Goal: Information Seeking & Learning: Learn about a topic

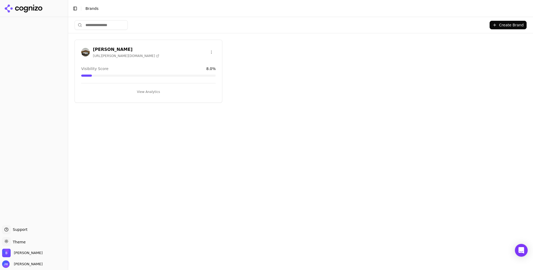
click at [159, 56] on div "[PERSON_NAME] [URL][PERSON_NAME][DOMAIN_NAME]" at bounding box center [148, 52] width 134 height 12
click at [98, 49] on h3 "[PERSON_NAME]" at bounding box center [126, 49] width 66 height 6
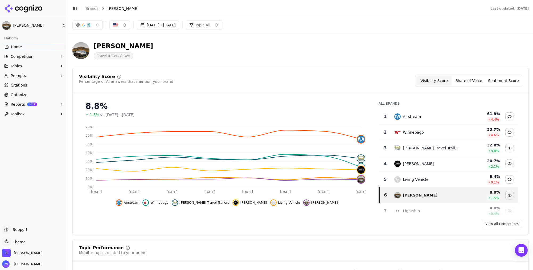
click at [28, 68] on button "Topics" at bounding box center [34, 66] width 64 height 9
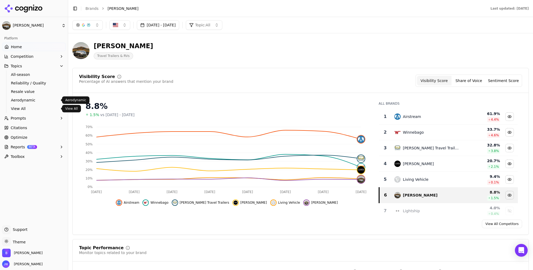
click at [27, 110] on span "View All" at bounding box center [34, 108] width 46 height 5
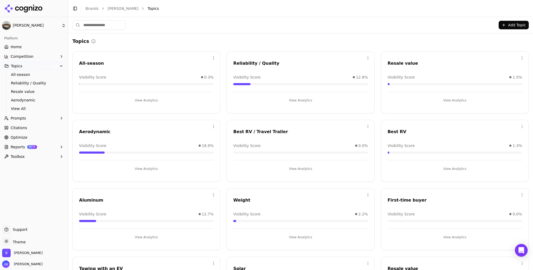
scroll to position [121, 0]
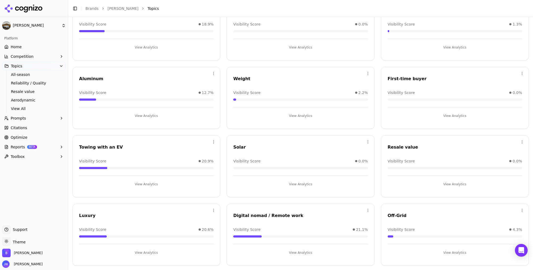
click at [385, 241] on button "View Analytics" at bounding box center [455, 252] width 134 height 9
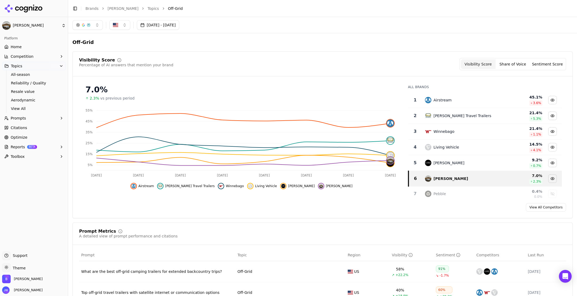
click at [179, 28] on button "Sep 23, 2025 - Sep 30, 2025" at bounding box center [158, 25] width 42 height 10
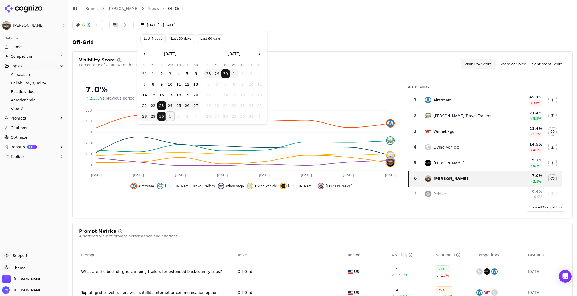
click at [171, 118] on button "1" at bounding box center [170, 116] width 9 height 9
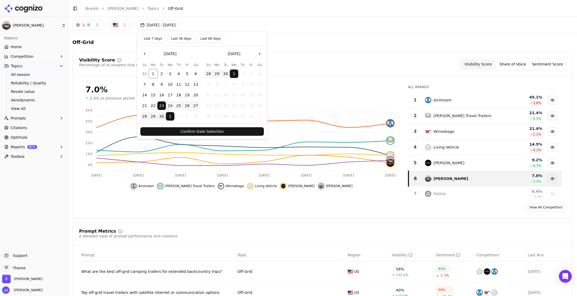
click at [151, 73] on button "1" at bounding box center [153, 73] width 9 height 9
click at [202, 132] on button "Confirm Date Selection" at bounding box center [201, 131] width 123 height 9
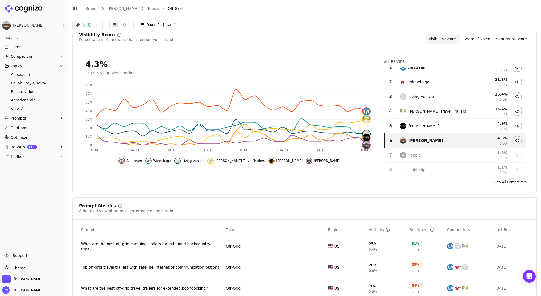
scroll to position [0, 0]
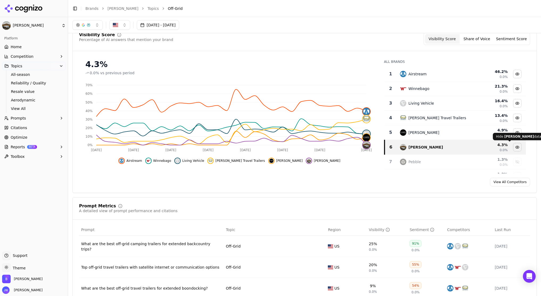
click at [385, 132] on div "Hide lance camper data" at bounding box center [517, 133] width 8 height 8
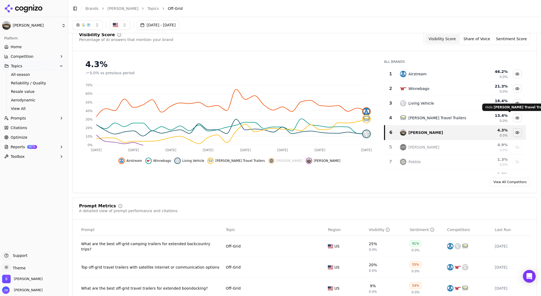
click at [385, 117] on div "Hide oliver travel trailers data" at bounding box center [517, 118] width 8 height 8
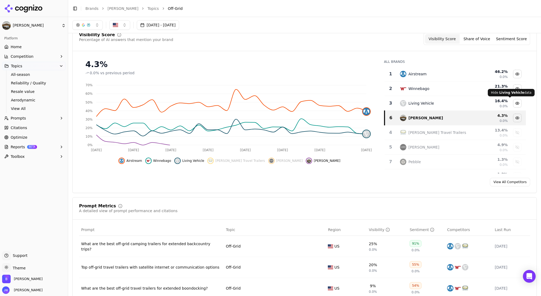
click at [385, 104] on div "Hide living vehicle data" at bounding box center [517, 103] width 8 height 8
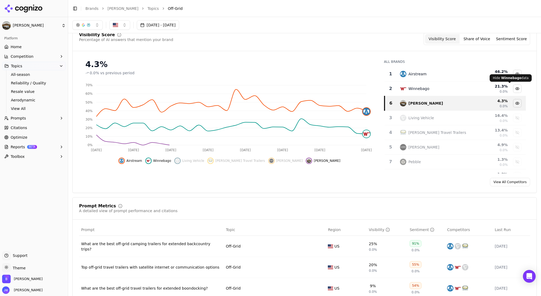
drag, startPoint x: 509, startPoint y: 88, endPoint x: 510, endPoint y: 79, distance: 9.6
click at [385, 88] on div "Hide winnebago data" at bounding box center [517, 89] width 8 height 8
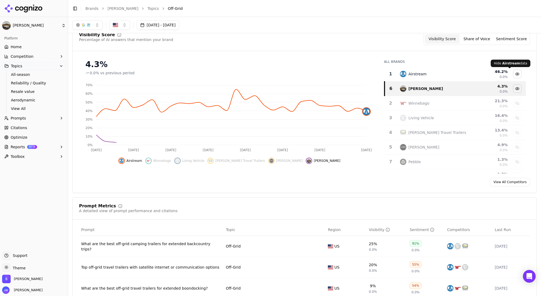
click at [385, 76] on div "Hide airstream data" at bounding box center [517, 74] width 8 height 8
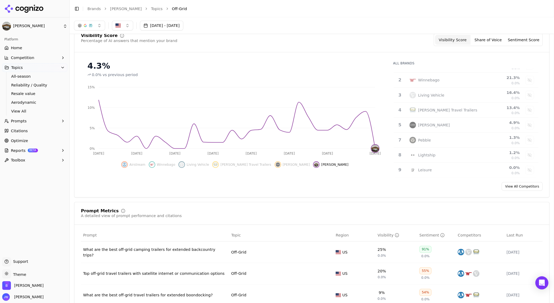
scroll to position [0, 0]
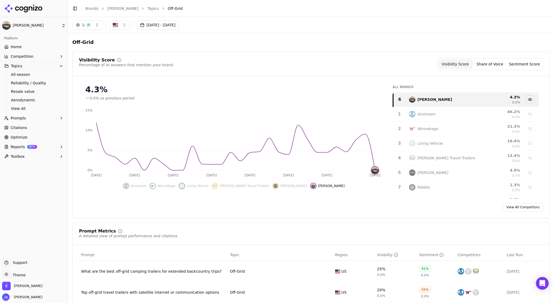
click at [95, 24] on button "button" at bounding box center [87, 25] width 30 height 10
click at [100, 59] on span "Google AI Overviews" at bounding box center [88, 57] width 34 height 11
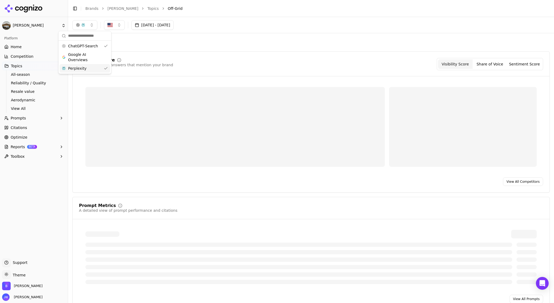
click at [102, 69] on div "Perplexity" at bounding box center [85, 68] width 51 height 9
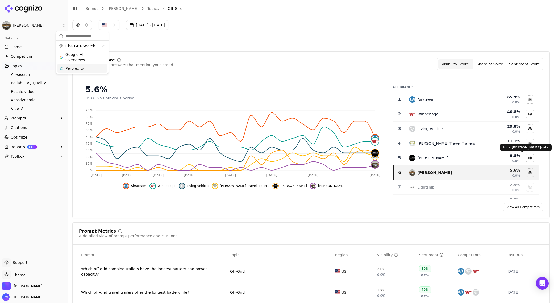
click at [385, 157] on button "Hide lance camper data" at bounding box center [530, 158] width 9 height 9
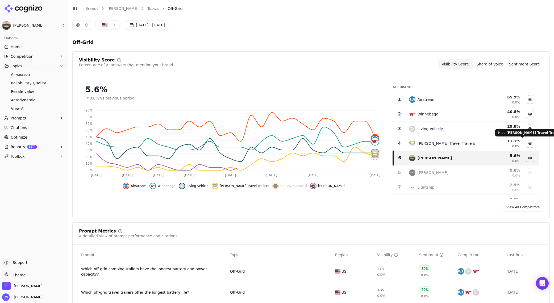
click at [385, 145] on div "Hide oliver travel trailers data" at bounding box center [530, 143] width 8 height 8
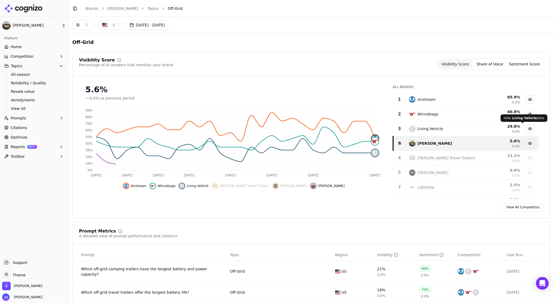
click at [385, 125] on div "Hide living vehicle data" at bounding box center [530, 129] width 8 height 8
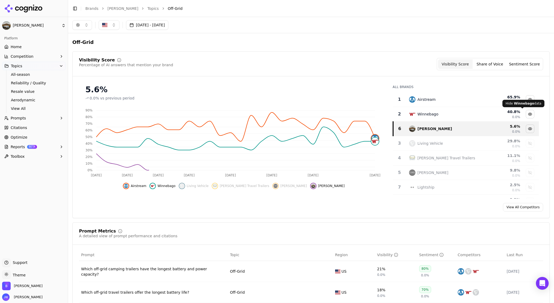
click at [385, 117] on div "Hide winnebago data" at bounding box center [530, 114] width 8 height 8
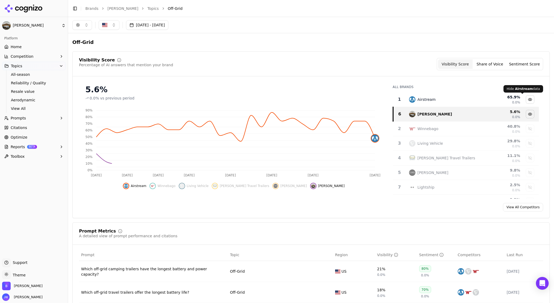
click at [385, 100] on div "Hide airstream data" at bounding box center [530, 100] width 8 height 8
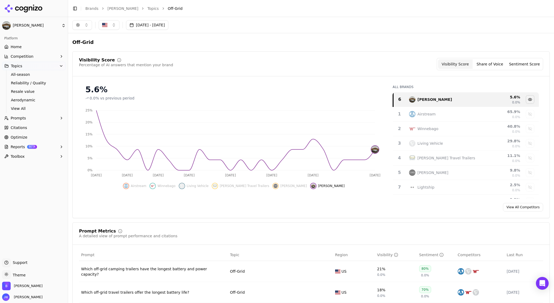
click at [85, 23] on button "button" at bounding box center [82, 25] width 20 height 10
click at [77, 55] on span "Google AI Overviews" at bounding box center [82, 57] width 34 height 11
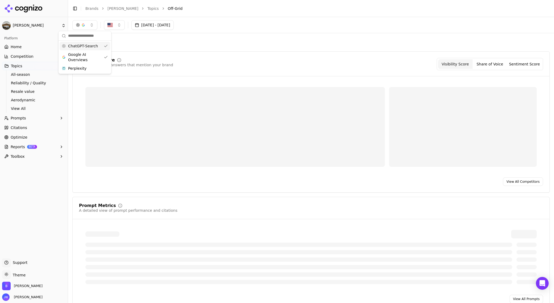
click at [82, 43] on span "ChatGPT-Search" at bounding box center [83, 45] width 30 height 5
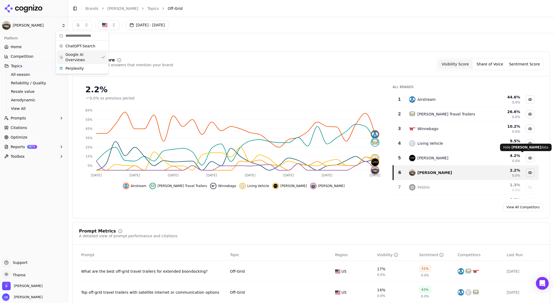
click at [385, 158] on div "Hide lance camper data" at bounding box center [530, 158] width 8 height 8
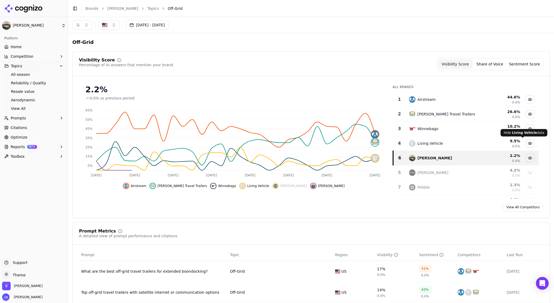
drag, startPoint x: 526, startPoint y: 145, endPoint x: 525, endPoint y: 139, distance: 5.7
click at [385, 145] on div "Hide living vehicle data" at bounding box center [530, 143] width 8 height 8
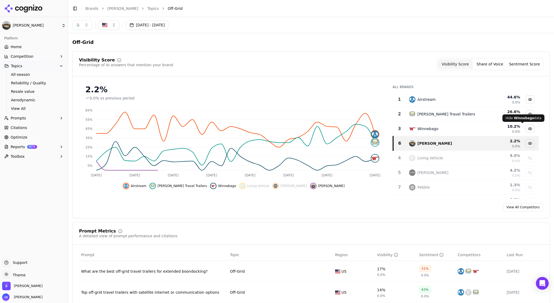
click at [385, 124] on span at bounding box center [522, 123] width 3 height 3
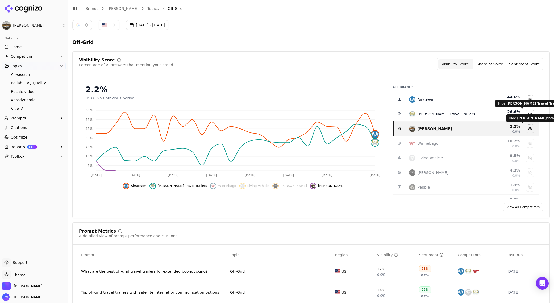
click at [385, 114] on div "Hide oliver travel trailers data" at bounding box center [530, 114] width 8 height 8
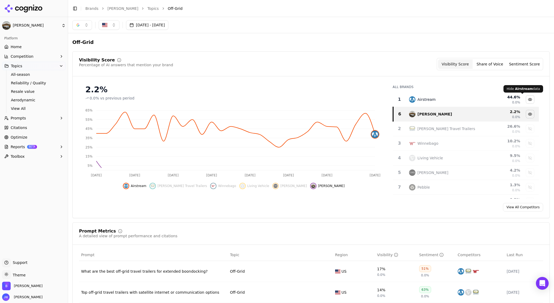
click at [385, 102] on div "Hide airstream data" at bounding box center [530, 100] width 8 height 8
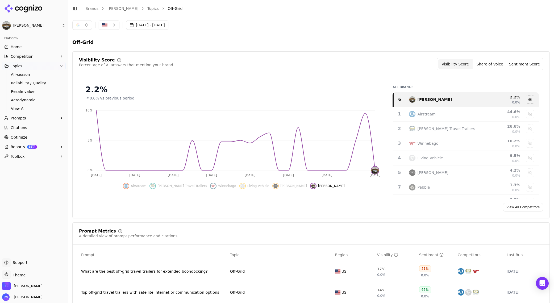
click at [84, 26] on button "button" at bounding box center [82, 25] width 20 height 10
click at [87, 65] on div "Perplexity" at bounding box center [82, 68] width 51 height 9
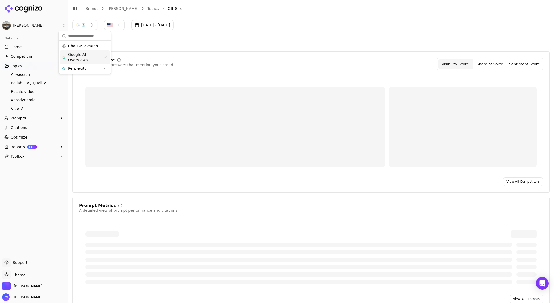
click at [90, 53] on span "Google AI Overviews" at bounding box center [85, 57] width 34 height 11
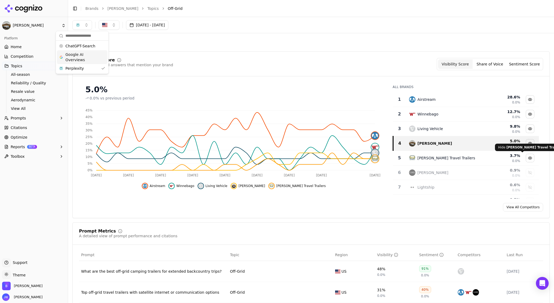
click at [385, 156] on div "Hide oliver travel trailers data" at bounding box center [530, 158] width 8 height 8
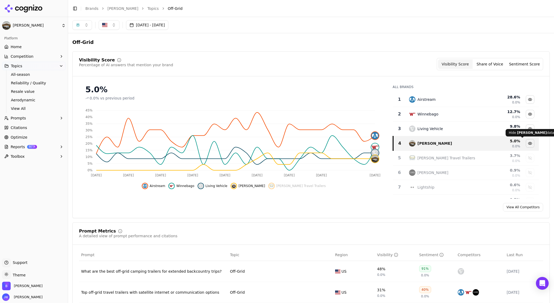
click at [385, 129] on div "Hide living vehicle data" at bounding box center [530, 129] width 8 height 8
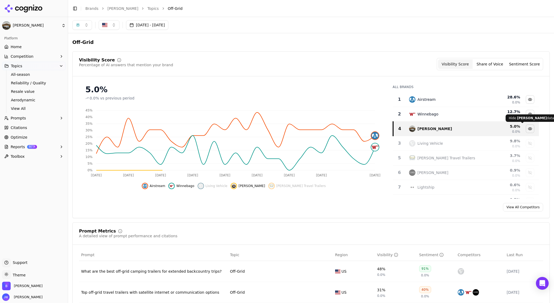
click at [385, 115] on div "Hide Bowlus data Hide Bowlus data" at bounding box center [532, 117] width 52 height 7
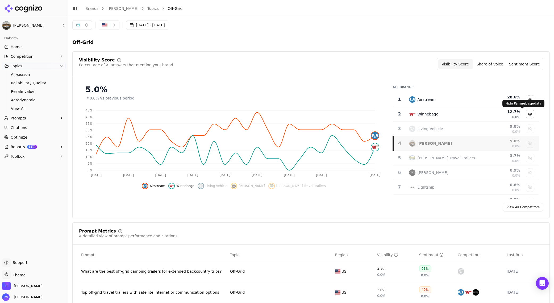
click at [385, 101] on div "Hide Winnebago data Hide Winnebago data" at bounding box center [524, 103] width 42 height 7
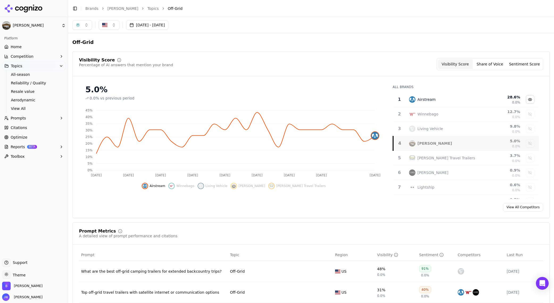
click at [385, 145] on div "Show bowlus data" at bounding box center [530, 143] width 8 height 8
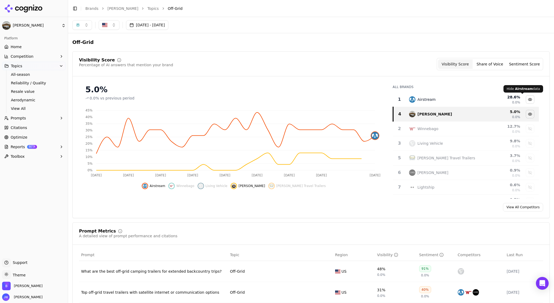
drag, startPoint x: 524, startPoint y: 99, endPoint x: 514, endPoint y: 99, distance: 9.9
click at [385, 99] on div "Hide airstream data" at bounding box center [530, 100] width 8 height 8
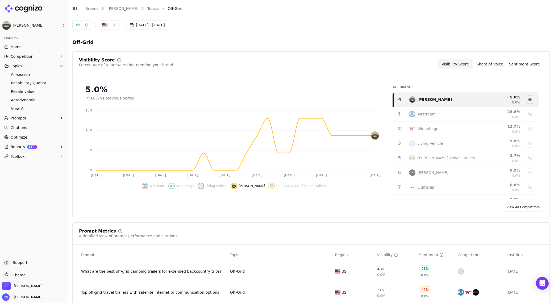
click at [87, 30] on div "Sep 01, 2025 - Oct 01, 2025" at bounding box center [311, 25] width 486 height 16
click at [85, 24] on button "button" at bounding box center [82, 25] width 20 height 10
click at [85, 58] on span "Google AI Overviews" at bounding box center [82, 57] width 34 height 11
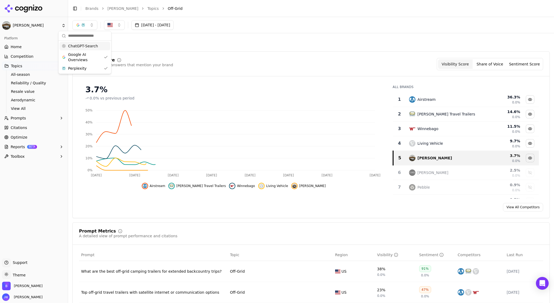
click at [83, 44] on span "ChatGPT-Search" at bounding box center [83, 45] width 30 height 5
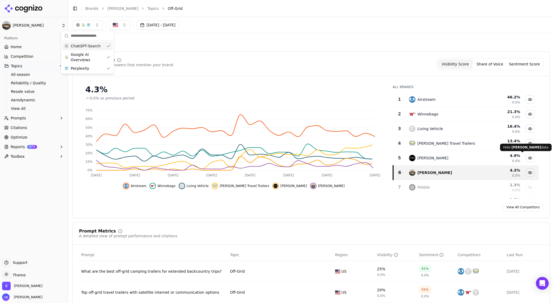
click at [385, 157] on div "Hide lance camper data" at bounding box center [530, 158] width 8 height 8
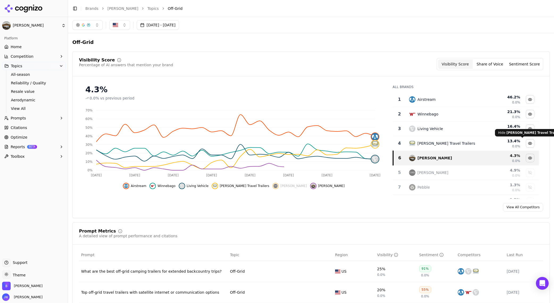
click at [385, 146] on div "Hide oliver travel trailers data" at bounding box center [530, 143] width 8 height 8
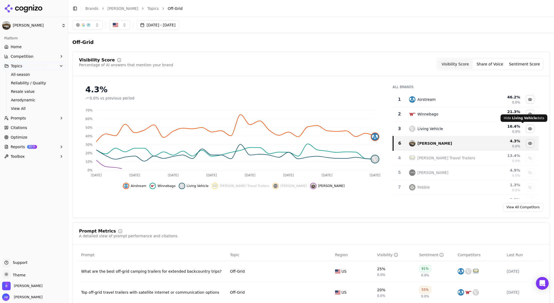
click at [385, 126] on div "Hide living vehicle data" at bounding box center [530, 129] width 8 height 8
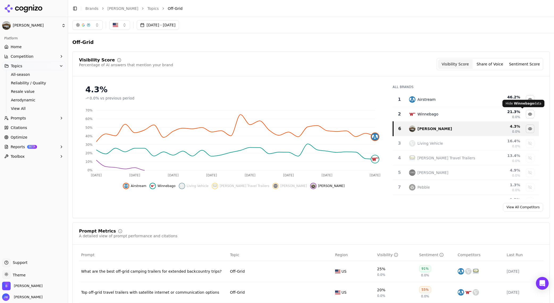
click at [385, 112] on div "Hide winnebago data" at bounding box center [530, 114] width 8 height 8
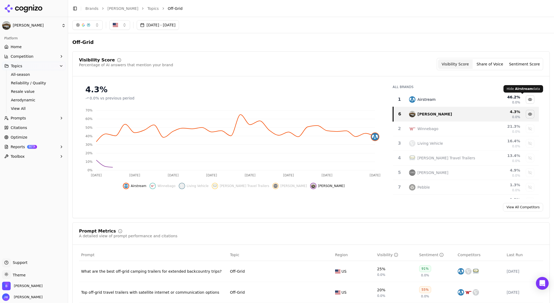
click at [385, 103] on div "Hide airstream data" at bounding box center [530, 100] width 8 height 8
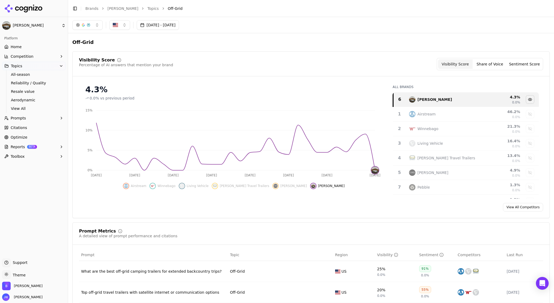
click at [179, 24] on button "Sep 01, 2025 - Oct 01, 2025" at bounding box center [158, 25] width 42 height 10
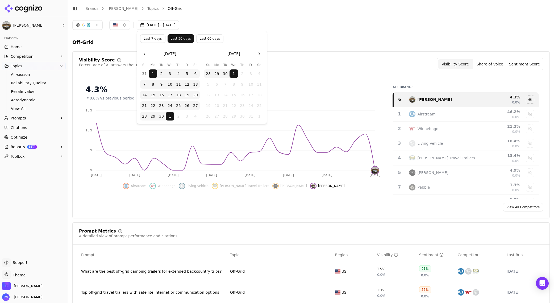
click at [229, 73] on button "30" at bounding box center [225, 73] width 9 height 9
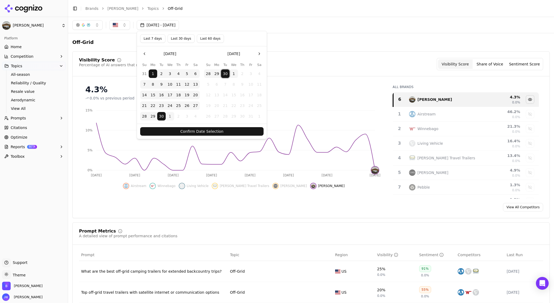
click at [189, 131] on button "Confirm Date Selection" at bounding box center [201, 131] width 123 height 9
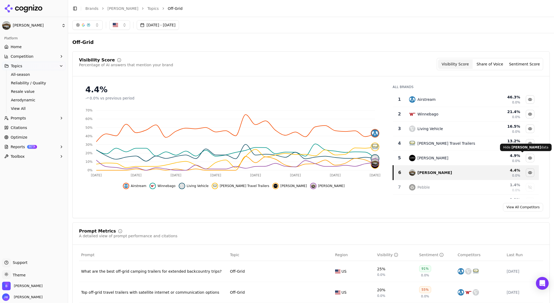
click at [385, 158] on div "Hide lance camper data" at bounding box center [530, 158] width 8 height 8
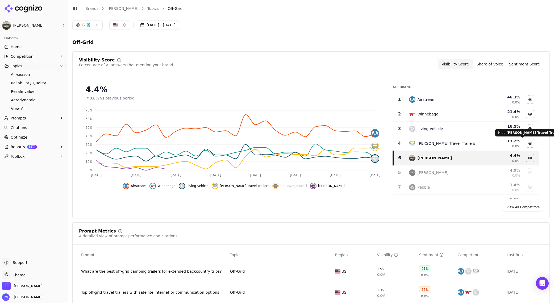
click at [385, 146] on div "Hide oliver travel trailers data" at bounding box center [530, 143] width 8 height 8
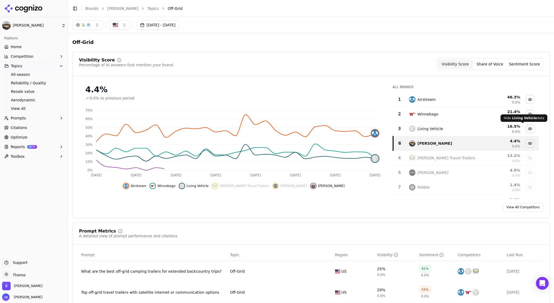
click at [385, 129] on div "Hide living vehicle data" at bounding box center [530, 129] width 8 height 8
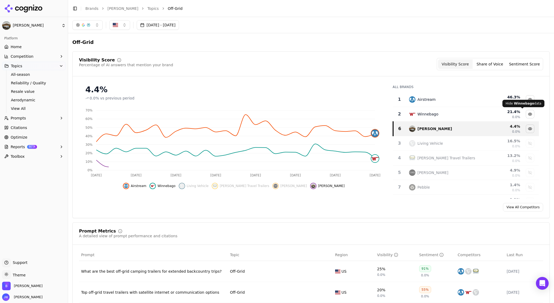
click at [385, 114] on div "Hide winnebago data" at bounding box center [530, 114] width 8 height 8
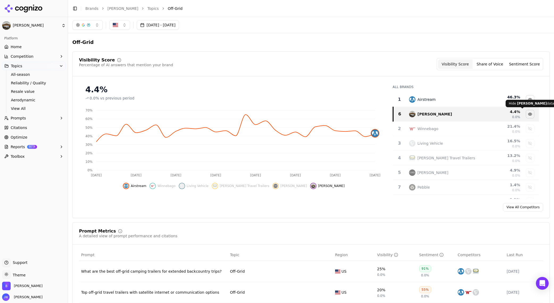
click at [385, 97] on div "Hide airstream data" at bounding box center [530, 100] width 8 height 8
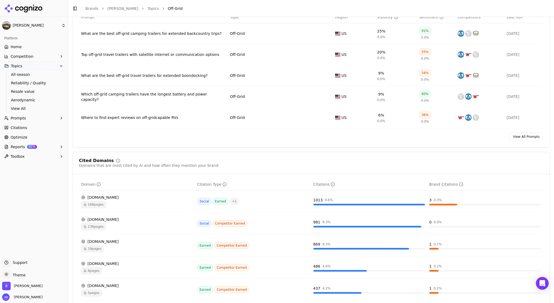
scroll to position [314, 0]
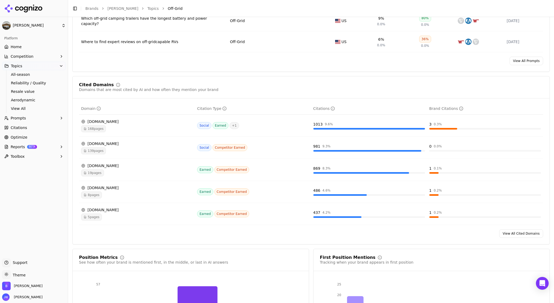
click at [385, 238] on link "View All Cited Domains" at bounding box center [522, 233] width 44 height 9
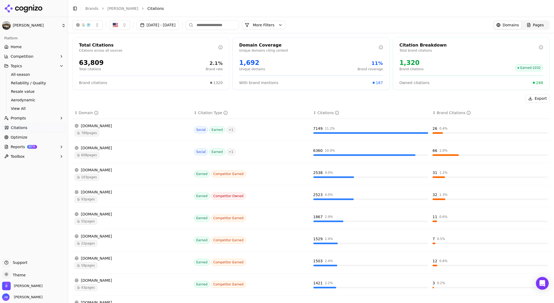
click at [233, 22] on input at bounding box center [212, 25] width 53 height 10
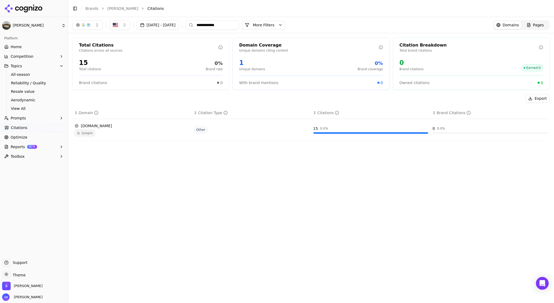
click at [315, 128] on div "15" at bounding box center [316, 128] width 5 height 5
click at [335, 113] on icon "Data table" at bounding box center [337, 113] width 4 height 4
click at [337, 113] on icon "Data table" at bounding box center [337, 113] width 0 height 1
click at [314, 129] on div "15" at bounding box center [316, 128] width 5 height 5
click at [83, 134] on span "1 pages" at bounding box center [85, 133] width 21 height 7
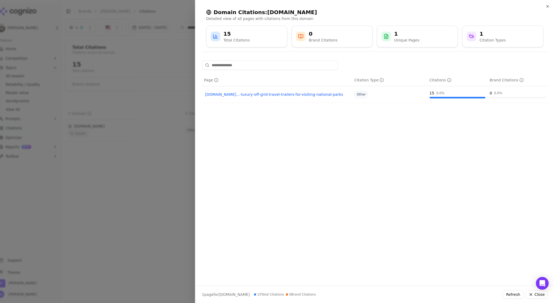
click at [299, 93] on link "national-park.com...-luxury-off-grid-travel-trailers-for-visiting-national-parks" at bounding box center [277, 94] width 144 height 5
click at [161, 183] on div at bounding box center [277, 151] width 554 height 303
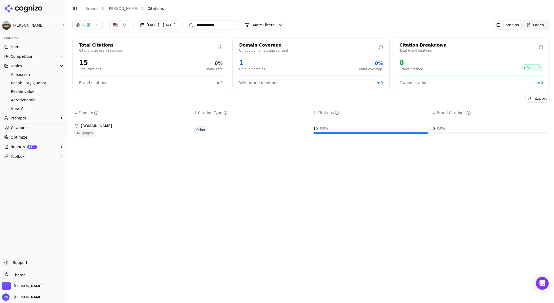
click at [238, 24] on input "**********" at bounding box center [212, 25] width 53 height 10
drag, startPoint x: 256, startPoint y: 24, endPoint x: 176, endPoint y: 21, distance: 79.7
click at [176, 21] on div "**********" at bounding box center [155, 25] width 167 height 10
type input "*"
click at [127, 134] on div "1 pages" at bounding box center [132, 133] width 115 height 7
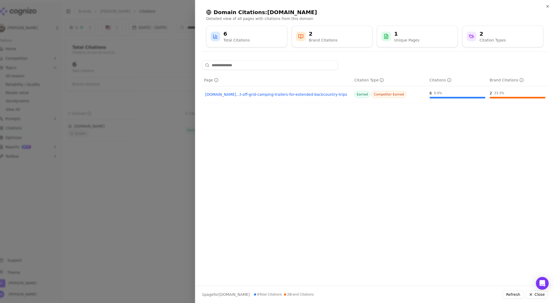
click at [306, 91] on div "thepinnaclelist.com...t-off-grid-camping-trailers-for-extended-backcountry-trips" at bounding box center [277, 94] width 146 height 7
click at [105, 216] on div at bounding box center [277, 151] width 554 height 303
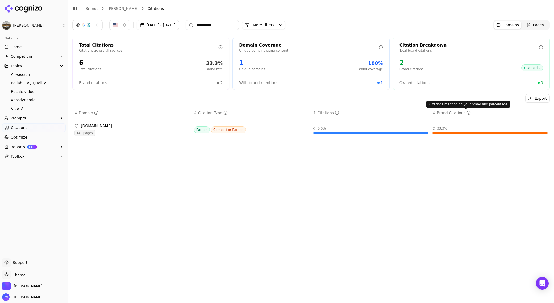
click at [385, 112] on icon "Data table" at bounding box center [469, 113] width 4 height 4
click at [227, 23] on input "**********" at bounding box center [212, 25] width 53 height 10
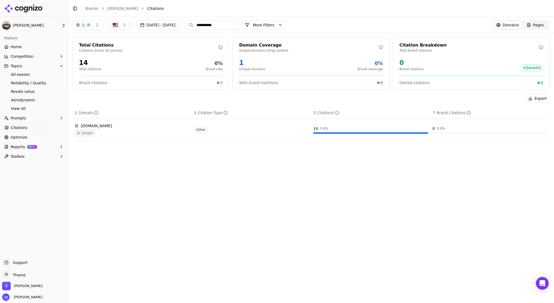
click at [149, 137] on td "outdoorproject.com 1 pages" at bounding box center [132, 130] width 120 height 22
click at [87, 130] on span "1 pages" at bounding box center [85, 133] width 21 height 7
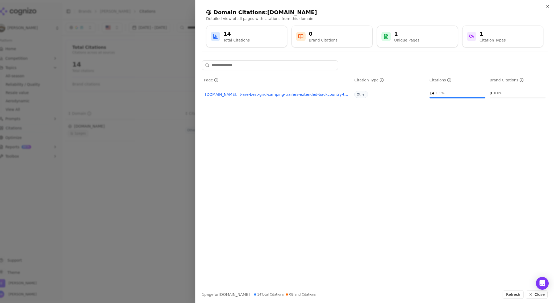
click at [278, 95] on link "outdoorproject.com...t-are-best-grid-camping-trailers-extended-backcountry-trips" at bounding box center [277, 94] width 144 height 5
click at [175, 61] on div at bounding box center [277, 151] width 554 height 303
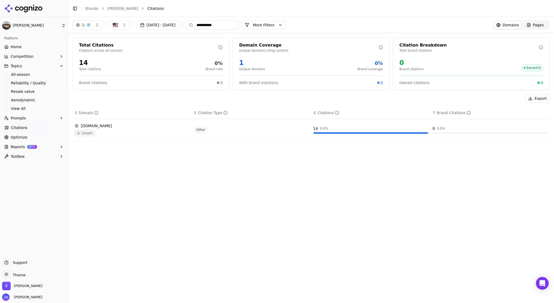
click at [100, 132] on div "1 pages" at bounding box center [132, 133] width 115 height 7
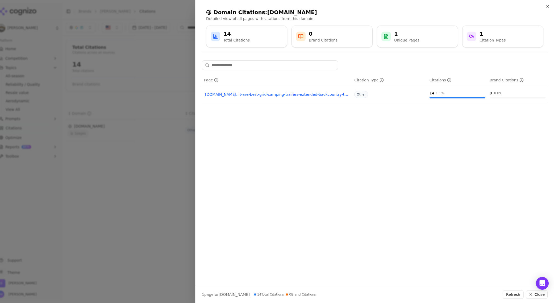
click at [142, 132] on div at bounding box center [277, 151] width 554 height 303
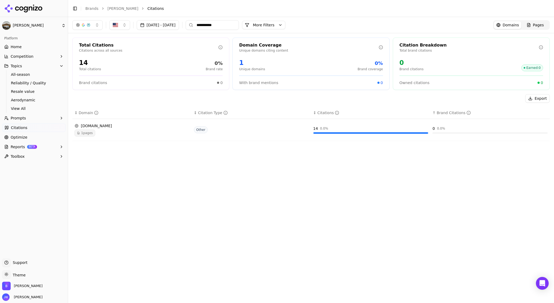
click at [222, 25] on input "**********" at bounding box center [212, 25] width 53 height 10
click at [232, 27] on input "**********" at bounding box center [212, 25] width 53 height 10
paste input
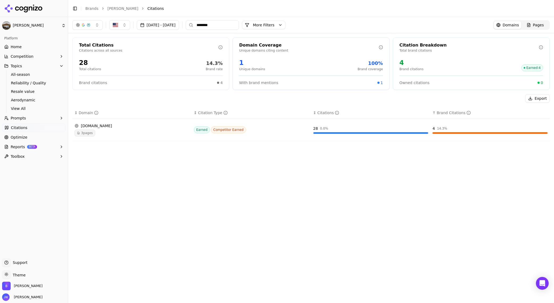
click at [229, 189] on div "Sep 01, 2025 - Sep 30, 2025 ******** More More Filters Domains Pages Total Cita…" at bounding box center [311, 160] width 486 height 286
click at [90, 131] on span "3 pages" at bounding box center [85, 133] width 21 height 7
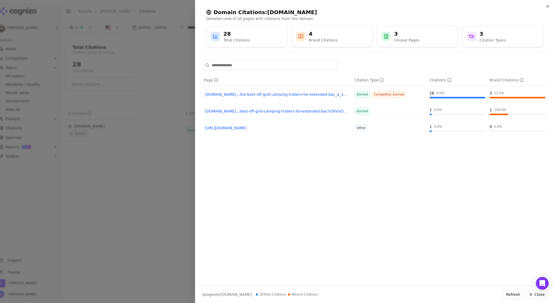
click at [100, 217] on div at bounding box center [277, 151] width 554 height 303
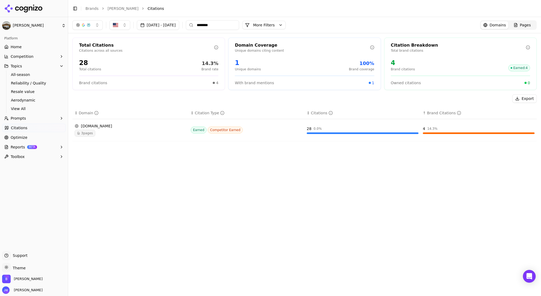
drag, startPoint x: 245, startPoint y: 24, endPoint x: 190, endPoint y: 21, distance: 54.9
click at [190, 21] on div "Sep 01, 2025 - Sep 30, 2025 ********" at bounding box center [155, 25] width 167 height 10
type input "*"
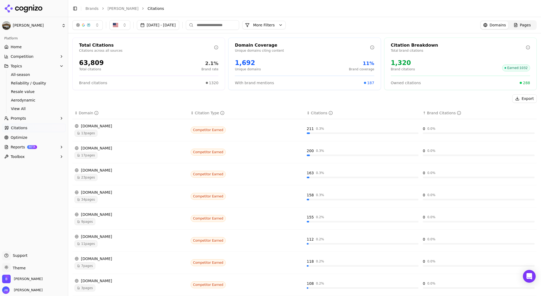
click at [233, 27] on input at bounding box center [212, 25] width 53 height 10
paste input "**********"
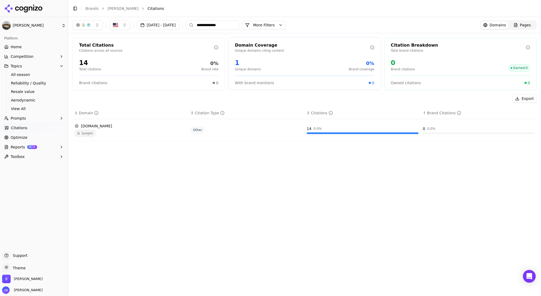
click at [238, 27] on input "**********" at bounding box center [212, 25] width 53 height 10
paste input
click at [267, 196] on div "**********" at bounding box center [304, 156] width 473 height 279
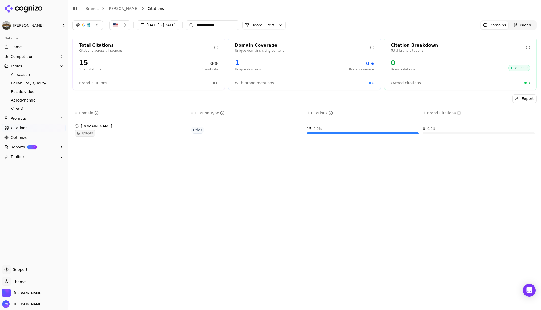
click at [237, 27] on input "**********" at bounding box center [212, 25] width 53 height 10
paste input "**"
click at [266, 181] on div "**********" at bounding box center [304, 163] width 473 height 293
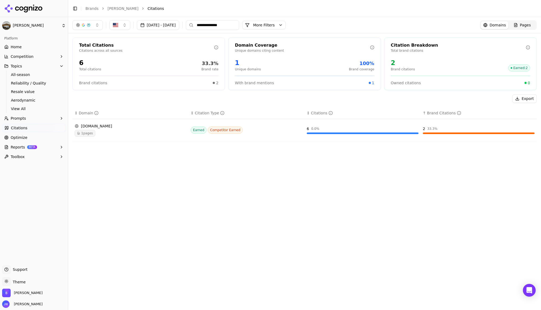
click at [223, 23] on input "**********" at bounding box center [212, 25] width 53 height 10
type input "**********"
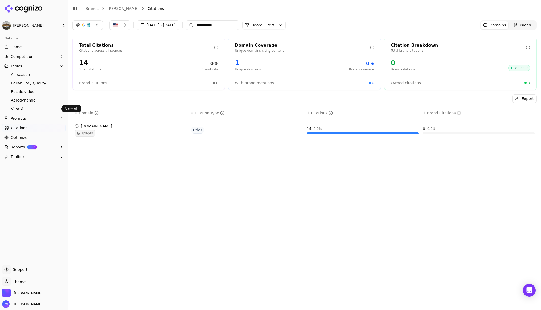
click at [42, 109] on span "View All" at bounding box center [34, 108] width 46 height 5
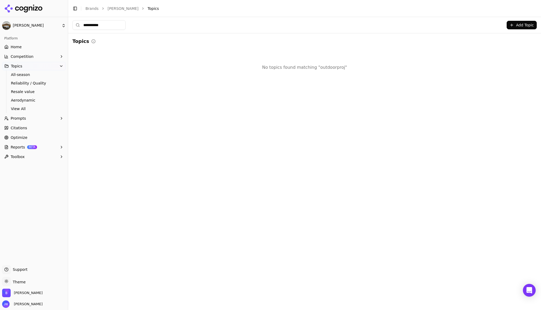
drag, startPoint x: 71, startPoint y: 23, endPoint x: 40, endPoint y: 23, distance: 30.9
click at [40, 23] on div "**********" at bounding box center [270, 155] width 541 height 310
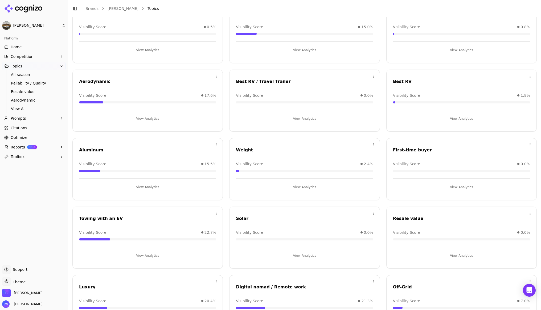
scroll to position [82, 0]
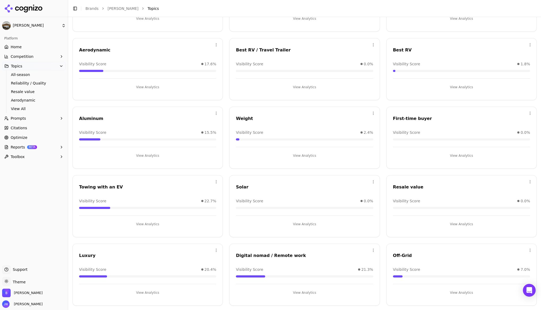
click at [385, 241] on button "View Analytics" at bounding box center [461, 292] width 137 height 9
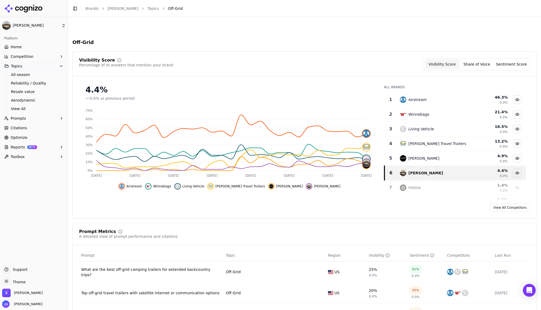
scroll to position [378, 0]
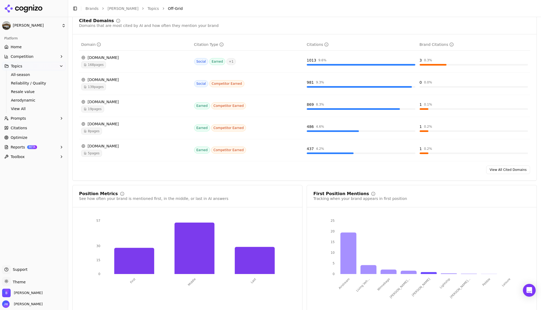
click at [385, 169] on link "View All Cited Domains" at bounding box center [508, 169] width 44 height 9
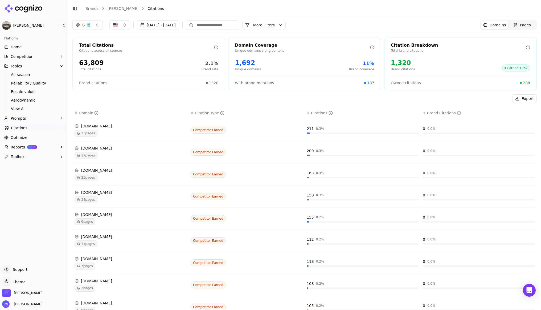
click at [228, 25] on input at bounding box center [212, 25] width 53 height 10
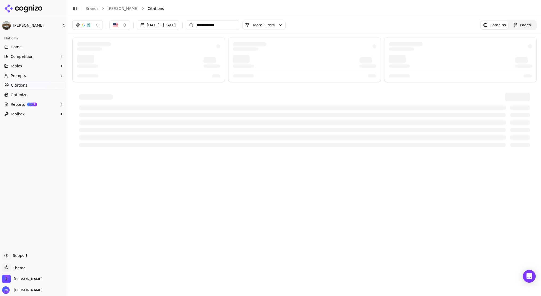
click at [34, 97] on link "Optimize" at bounding box center [34, 94] width 64 height 9
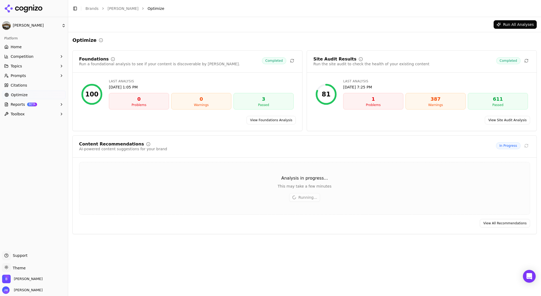
click at [506, 217] on div "Content Recommendations AI-powered content suggestions for your brand In Progre…" at bounding box center [304, 184] width 464 height 99
click at [505, 220] on link "View All Recommendations" at bounding box center [505, 223] width 50 height 9
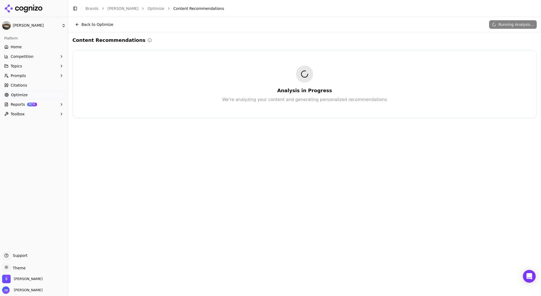
click at [89, 26] on button "Back to Optimize" at bounding box center [94, 24] width 44 height 9
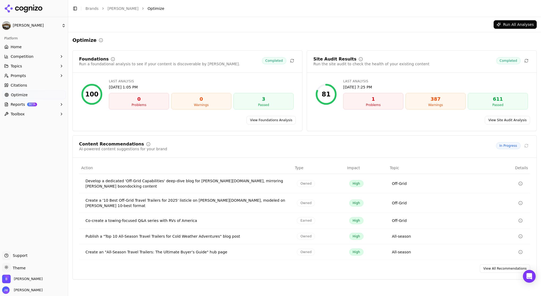
click at [300, 168] on span "Type" at bounding box center [299, 167] width 9 height 5
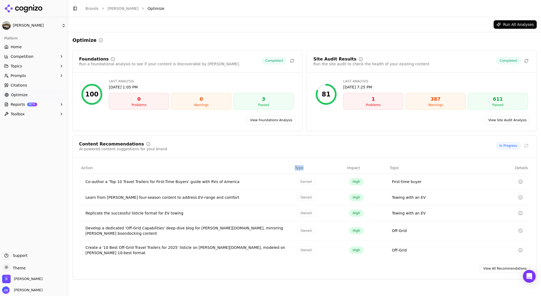
click at [300, 168] on span "Type" at bounding box center [299, 167] width 9 height 5
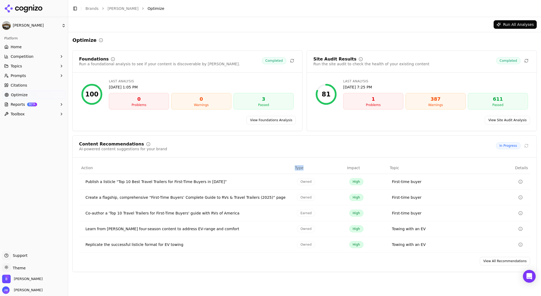
click at [527, 262] on link "View All Recommendations" at bounding box center [505, 261] width 50 height 9
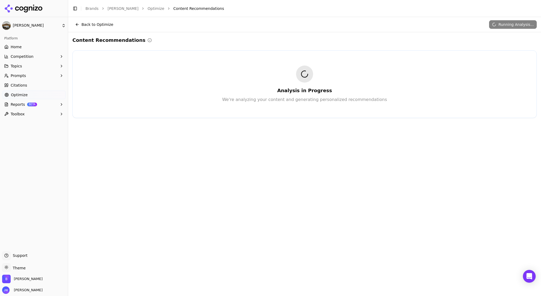
click at [77, 25] on button "Back to Optimize" at bounding box center [94, 24] width 44 height 9
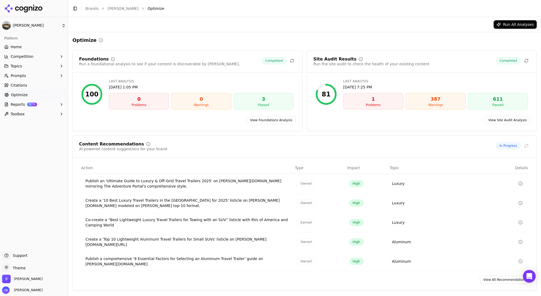
click at [509, 275] on link "View All Recommendations" at bounding box center [505, 279] width 50 height 9
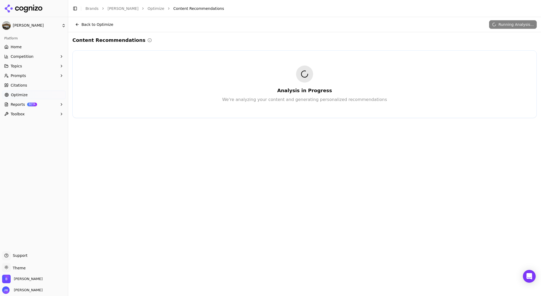
click at [79, 24] on button "Back to Optimize" at bounding box center [94, 24] width 44 height 9
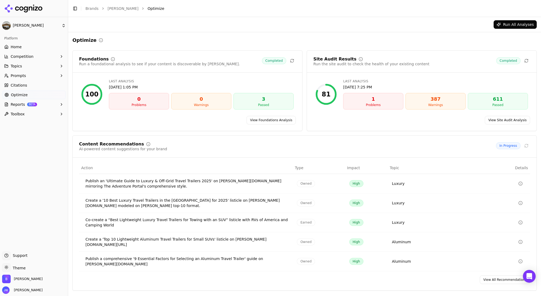
click at [306, 219] on span "Earned" at bounding box center [306, 222] width 18 height 7
click at [410, 276] on div "Content Recommendations AI-powered content suggestions for your brand In Progre…" at bounding box center [304, 212] width 464 height 155
click at [491, 275] on link "View All Recommendations" at bounding box center [505, 279] width 50 height 9
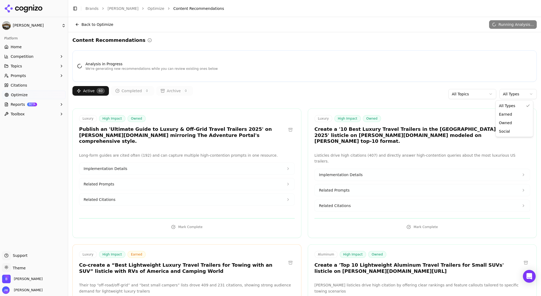
click at [529, 98] on body "Bowlus Platform Home Competition Topics Prompts Citations Optimize Reports BETA…" at bounding box center [270, 148] width 541 height 296
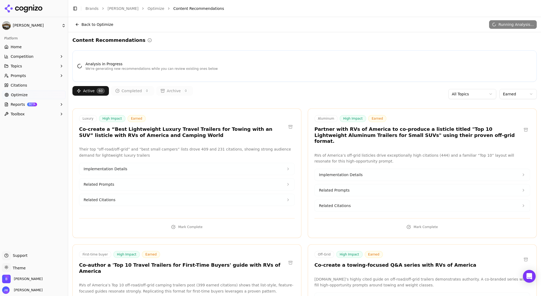
drag, startPoint x: 447, startPoint y: 84, endPoint x: 450, endPoint y: 89, distance: 5.2
click at [455, 93] on html "Bowlus Platform Home Competition Topics Prompts Citations Optimize Reports BETA…" at bounding box center [270, 148] width 541 height 296
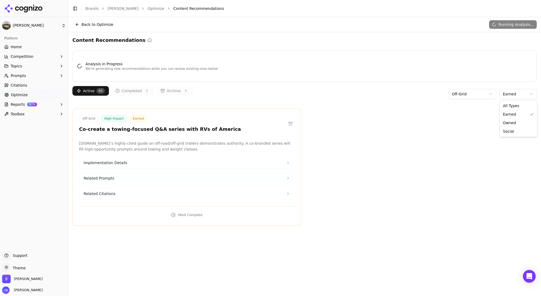
click at [513, 96] on html "Bowlus Platform Home Competition Topics Prompts Citations Optimize Reports BETA…" at bounding box center [270, 148] width 541 height 296
click at [479, 97] on html "Bowlus Platform Home Competition Topics Prompts Citations Optimize Reports BETA…" at bounding box center [270, 148] width 541 height 296
click at [480, 96] on html "Bowlus Platform Home Competition Topics Prompts Citations Optimize Reports BETA…" at bounding box center [270, 148] width 541 height 296
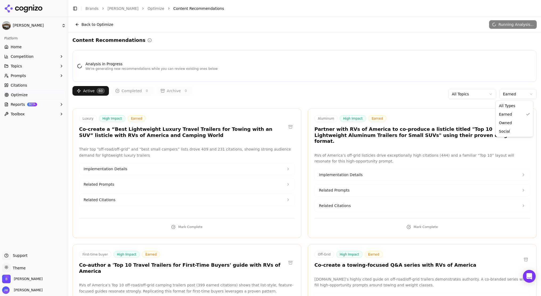
click at [514, 96] on html "Bowlus Platform Home Competition Topics Prompts Citations Optimize Reports BETA…" at bounding box center [270, 148] width 541 height 296
click at [489, 78] on html "Bowlus Platform Home Competition Topics Prompts Citations Optimize Reports BETA…" at bounding box center [270, 148] width 541 height 296
click at [514, 90] on html "Bowlus Platform Home Competition Topics Prompts Citations Optimize Reports BETA…" at bounding box center [270, 148] width 541 height 296
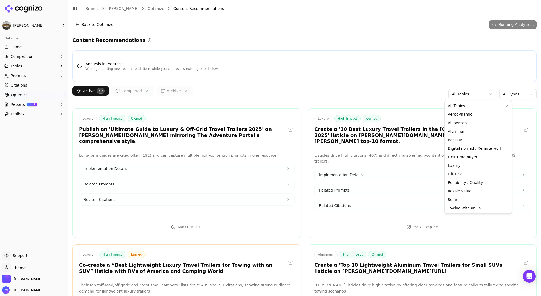
click at [474, 94] on html "Bowlus Platform Home Competition Topics Prompts Citations Optimize Reports BETA…" at bounding box center [270, 148] width 541 height 296
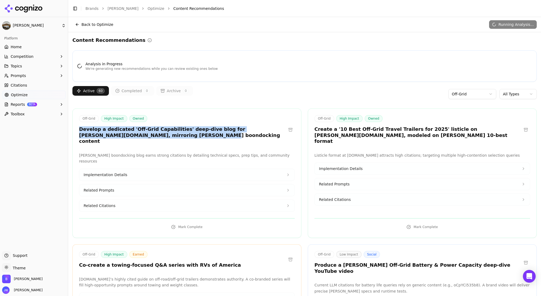
drag, startPoint x: 156, startPoint y: 135, endPoint x: 80, endPoint y: 130, distance: 76.3
click at [80, 130] on h3 "Develop a dedicated 'Off-Grid Capabilities' deep-dive blog for [PERSON_NAME][DO…" at bounding box center [182, 135] width 207 height 18
click at [507, 94] on html "Bowlus Platform Home Competition Topics Prompts Citations Optimize Reports BETA…" at bounding box center [270, 148] width 541 height 296
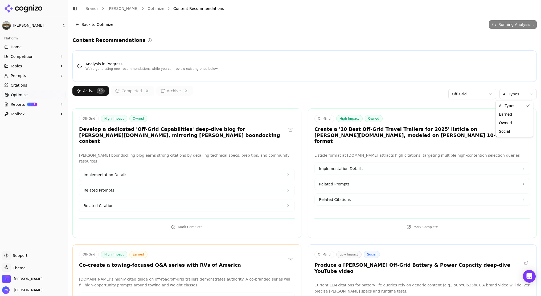
click at [444, 65] on html "Bowlus Platform Home Competition Topics Prompts Citations Optimize Reports BETA…" at bounding box center [270, 148] width 541 height 296
click at [228, 169] on button "Implementation Details" at bounding box center [186, 175] width 215 height 12
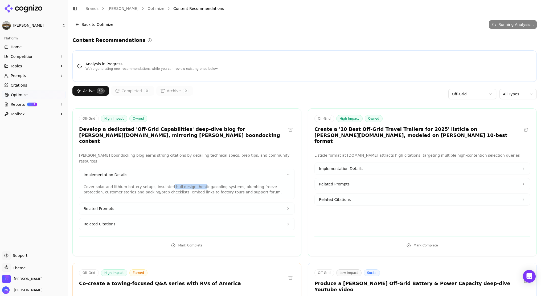
drag, startPoint x: 166, startPoint y: 176, endPoint x: 211, endPoint y: 176, distance: 44.4
click at [196, 184] on p "Cover solar and lithium battery setups, insulated hull design, heating/cooling …" at bounding box center [187, 189] width 207 height 11
click at [217, 184] on p "Cover solar and lithium battery setups, insulated hull design, heating/cooling …" at bounding box center [187, 189] width 207 height 11
click at [127, 184] on p "Cover solar and lithium battery setups, insulated hull design, heating/cooling …" at bounding box center [187, 189] width 207 height 11
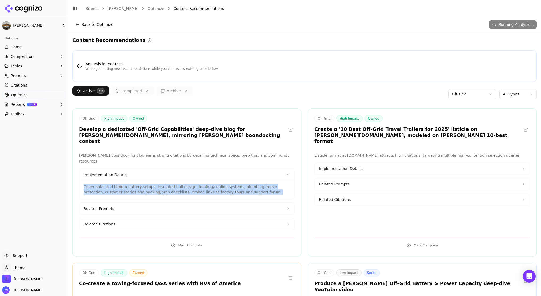
click at [127, 184] on p "Cover solar and lithium battery setups, insulated hull design, heating/cooling …" at bounding box center [187, 189] width 207 height 11
click at [205, 184] on p "Cover solar and lithium battery setups, insulated hull design, heating/cooling …" at bounding box center [187, 189] width 207 height 11
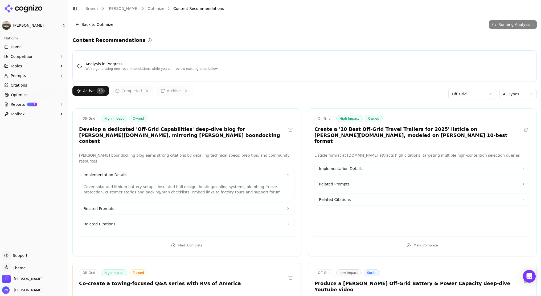
click at [202, 203] on button "Related Prompts" at bounding box center [186, 209] width 215 height 12
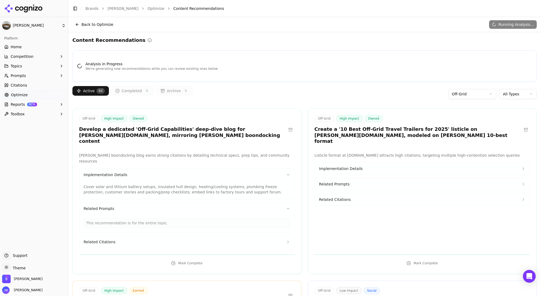
click at [144, 236] on button "Related Citations" at bounding box center [186, 242] width 215 height 12
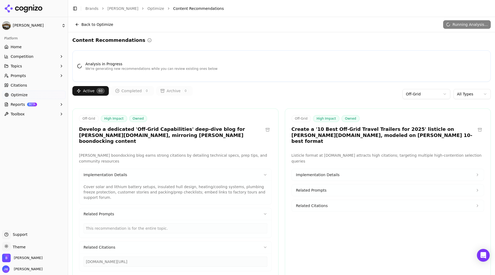
scroll to position [122, 0]
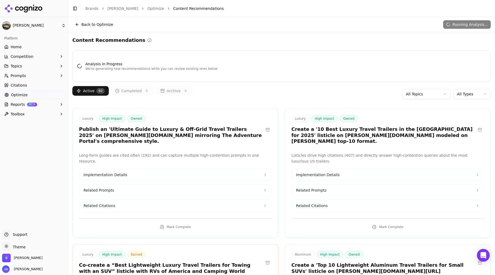
click at [456, 94] on html "Bowlus Platform Home Competition Topics Prompts Citations Optimize Reports BETA…" at bounding box center [247, 137] width 495 height 275
click at [425, 85] on html "Bowlus Platform Home Competition Topics Prompts Citations Optimize Reports BETA…" at bounding box center [247, 137] width 495 height 275
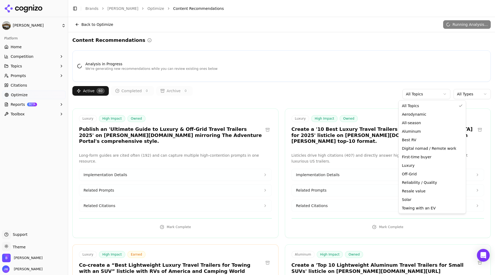
click at [412, 96] on html "Bowlus Platform Home Competition Topics Prompts Citations Optimize Reports BETA…" at bounding box center [247, 137] width 495 height 275
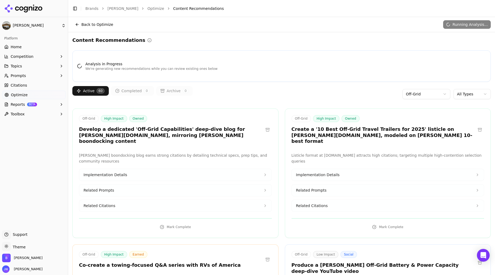
scroll to position [21, 0]
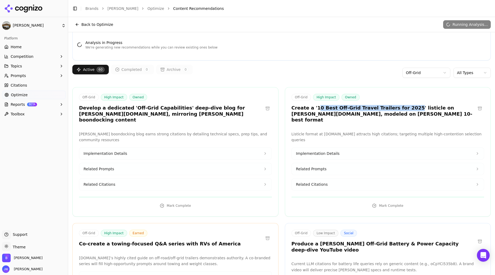
drag, startPoint x: 400, startPoint y: 107, endPoint x: 313, endPoint y: 106, distance: 87.3
click at [313, 106] on h3 "Create a '10 Best Off-Grid Travel Trailers for 2025' listicle on bowlus.com, mo…" at bounding box center [384, 114] width 184 height 18
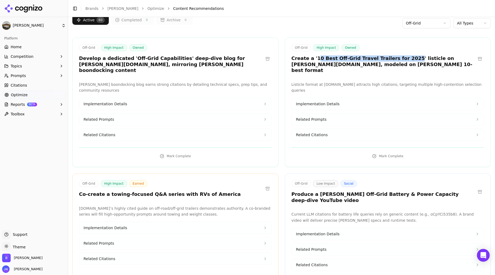
scroll to position [89, 0]
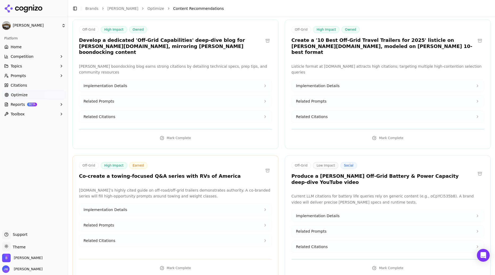
click at [135, 173] on h3 "Co-create a towing-focused Q&A series with RVs of America" at bounding box center [160, 176] width 162 height 6
click at [182, 234] on button "Related Citations" at bounding box center [175, 240] width 192 height 12
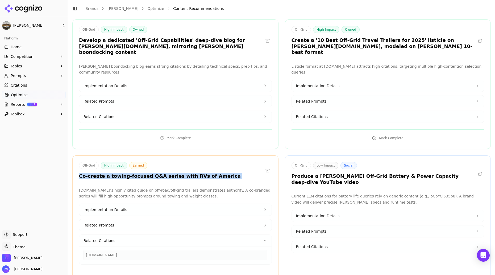
click at [118, 223] on button "Related Prompts" at bounding box center [175, 225] width 192 height 12
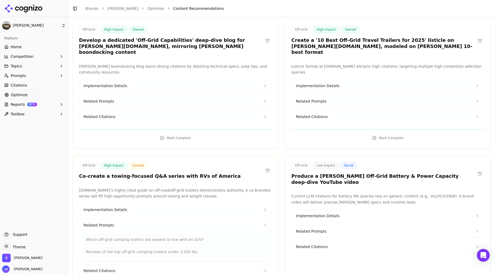
click at [136, 246] on div "Reviews of the top off-grid camping trailers under 3,500 lbs" at bounding box center [176, 251] width 184 height 10
click at [140, 234] on div "Which off-grid camping trailers are easiest to tow with an SUV?" at bounding box center [176, 239] width 184 height 10
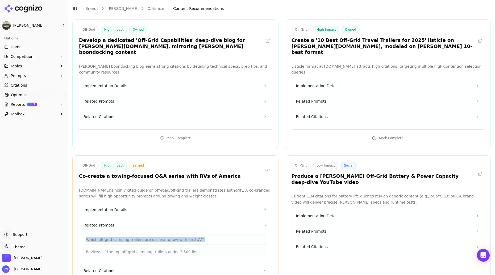
click at [140, 234] on div "Which off-grid camping trailers are easiest to tow with an SUV?" at bounding box center [176, 239] width 184 height 10
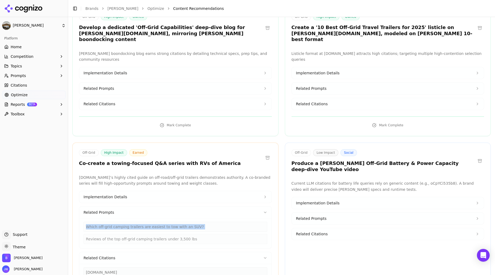
click at [265, 153] on button at bounding box center [267, 157] width 9 height 9
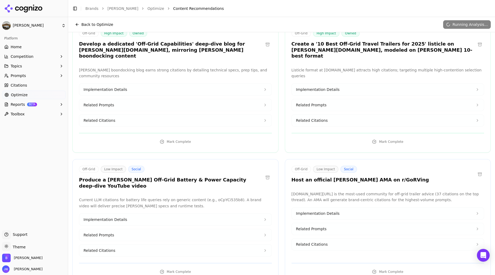
scroll to position [0, 0]
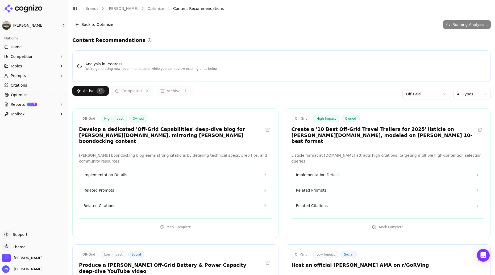
click at [335, 200] on button "Related Citations" at bounding box center [388, 206] width 192 height 12
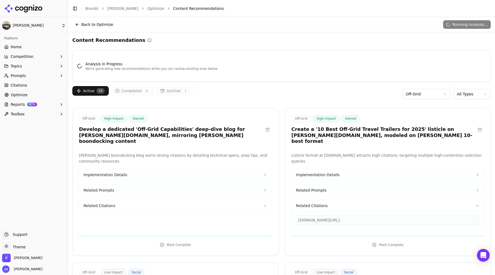
click at [350, 215] on div "[DOMAIN_NAME][URL]" at bounding box center [388, 220] width 184 height 10
click at [351, 215] on div "[DOMAIN_NAME][URL]" at bounding box center [388, 220] width 184 height 10
click at [349, 215] on div "[DOMAIN_NAME][URL]" at bounding box center [388, 220] width 184 height 10
click at [347, 215] on div "[DOMAIN_NAME][URL]" at bounding box center [388, 220] width 184 height 10
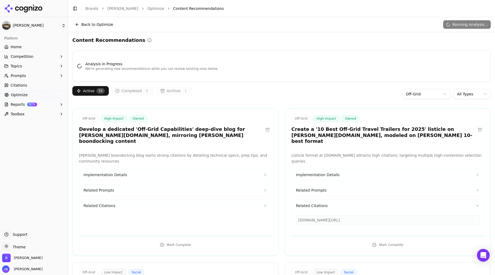
click at [347, 215] on div "[DOMAIN_NAME][URL]" at bounding box center [388, 220] width 184 height 10
copy div "[DOMAIN_NAME][URL]"
drag, startPoint x: 313, startPoint y: 129, endPoint x: 344, endPoint y: 130, distance: 31.2
click at [358, 130] on h3 "Create a '10 Best Off-Grid Travel Trailers for 2025' listicle on [PERSON_NAME][…" at bounding box center [384, 135] width 184 height 18
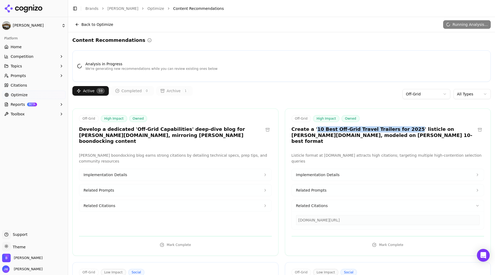
drag, startPoint x: 317, startPoint y: 129, endPoint x: 282, endPoint y: 48, distance: 87.9
click at [400, 130] on h3 "Create a '10 Best Off-Grid Travel Trailers for 2025' listicle on [PERSON_NAME][…" at bounding box center [384, 135] width 184 height 18
click at [322, 187] on span "Related Prompts" at bounding box center [311, 189] width 31 height 5
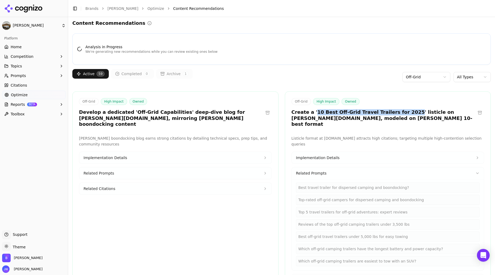
scroll to position [35, 0]
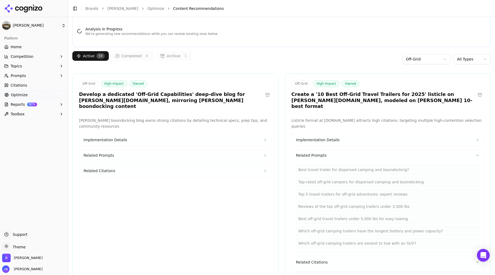
click at [328, 164] on div "Best travel trailer for dispersed camping and boondocking?" at bounding box center [388, 169] width 184 height 10
click at [332, 177] on div "Top-rated off-grid campers for dispersed camping and boondocking" at bounding box center [388, 182] width 184 height 10
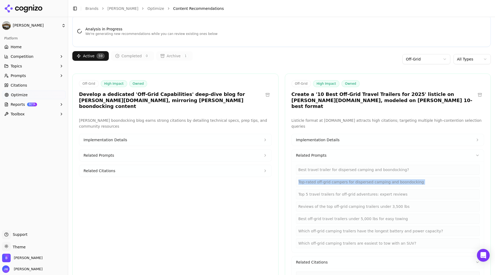
click at [332, 177] on div "Top-rated off-grid campers for dispersed camping and boondocking" at bounding box center [388, 182] width 184 height 10
click at [335, 189] on div "Top 5 travel trailers for off-grid adventures: expert reviews" at bounding box center [388, 194] width 184 height 10
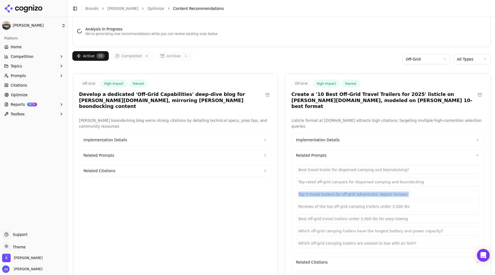
click at [335, 189] on div "Top 5 travel trailers for off-grid adventures: expert reviews" at bounding box center [388, 194] width 184 height 10
click at [403, 189] on div "Top 5 travel trailers for off-grid adventures: expert reviews" at bounding box center [388, 194] width 184 height 10
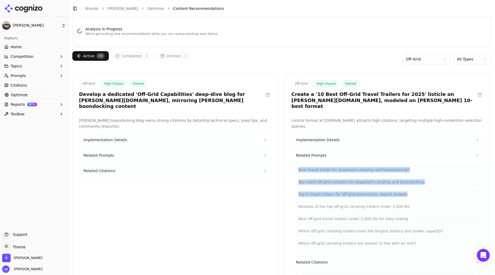
drag, startPoint x: 394, startPoint y: 183, endPoint x: 294, endPoint y: 156, distance: 103.1
click at [296, 164] on div "Best travel trailer for dispersed camping and boondocking? Top-rated off-grid c…" at bounding box center [388, 206] width 184 height 84
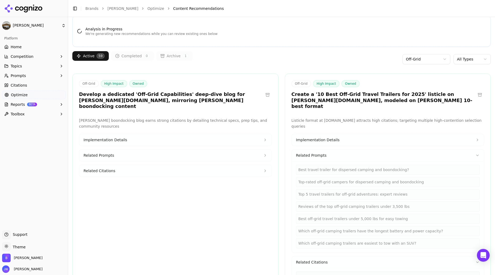
drag, startPoint x: 403, startPoint y: 205, endPoint x: 344, endPoint y: 200, distance: 58.8
click at [344, 200] on div "Best travel trailer for dispersed camping and boondocking? Top-rated off-grid c…" at bounding box center [388, 206] width 184 height 84
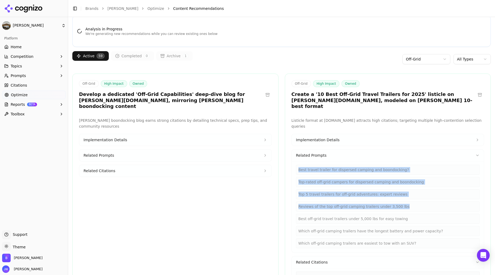
drag, startPoint x: 406, startPoint y: 194, endPoint x: 285, endPoint y: 148, distance: 128.9
click at [285, 148] on div "Listicle format at bishs.com attracts high citations; targeting multiple high-c…" at bounding box center [388, 201] width 206 height 169
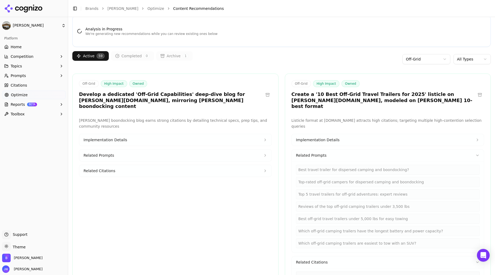
click at [393, 201] on div "Reviews of the top off-grid camping trailers under 3,500 lbs" at bounding box center [388, 206] width 184 height 10
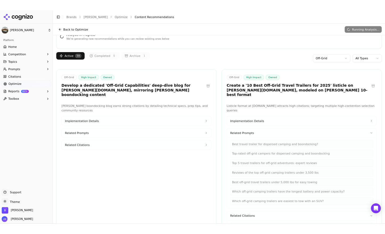
scroll to position [0, 0]
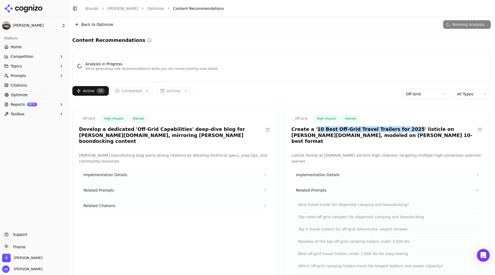
drag, startPoint x: 311, startPoint y: 130, endPoint x: 399, endPoint y: 130, distance: 88.1
click at [399, 130] on h3 "Create a '10 Best Off-Grid Travel Trailers for 2025' listicle on [PERSON_NAME][…" at bounding box center [384, 135] width 184 height 18
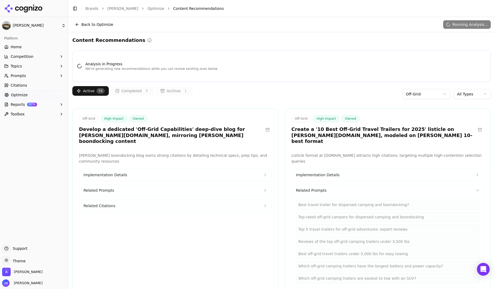
click at [408, 143] on div "Off-Grid High Impact Owned Create a '10 Best Off-Grid Travel Trailers for 2025'…" at bounding box center [388, 227] width 206 height 238
drag, startPoint x: 312, startPoint y: 129, endPoint x: 401, endPoint y: 130, distance: 89.4
click at [401, 130] on h3 "Create a '10 Best Off-Grid Travel Trailers for 2025' listicle on [PERSON_NAME][…" at bounding box center [384, 135] width 184 height 18
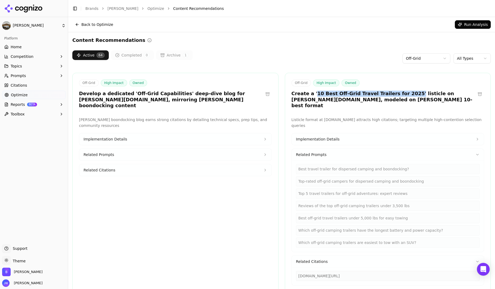
copy h3 "10 Best Off-Grid Travel Trailers for 2025'"
